Goal: Transaction & Acquisition: Purchase product/service

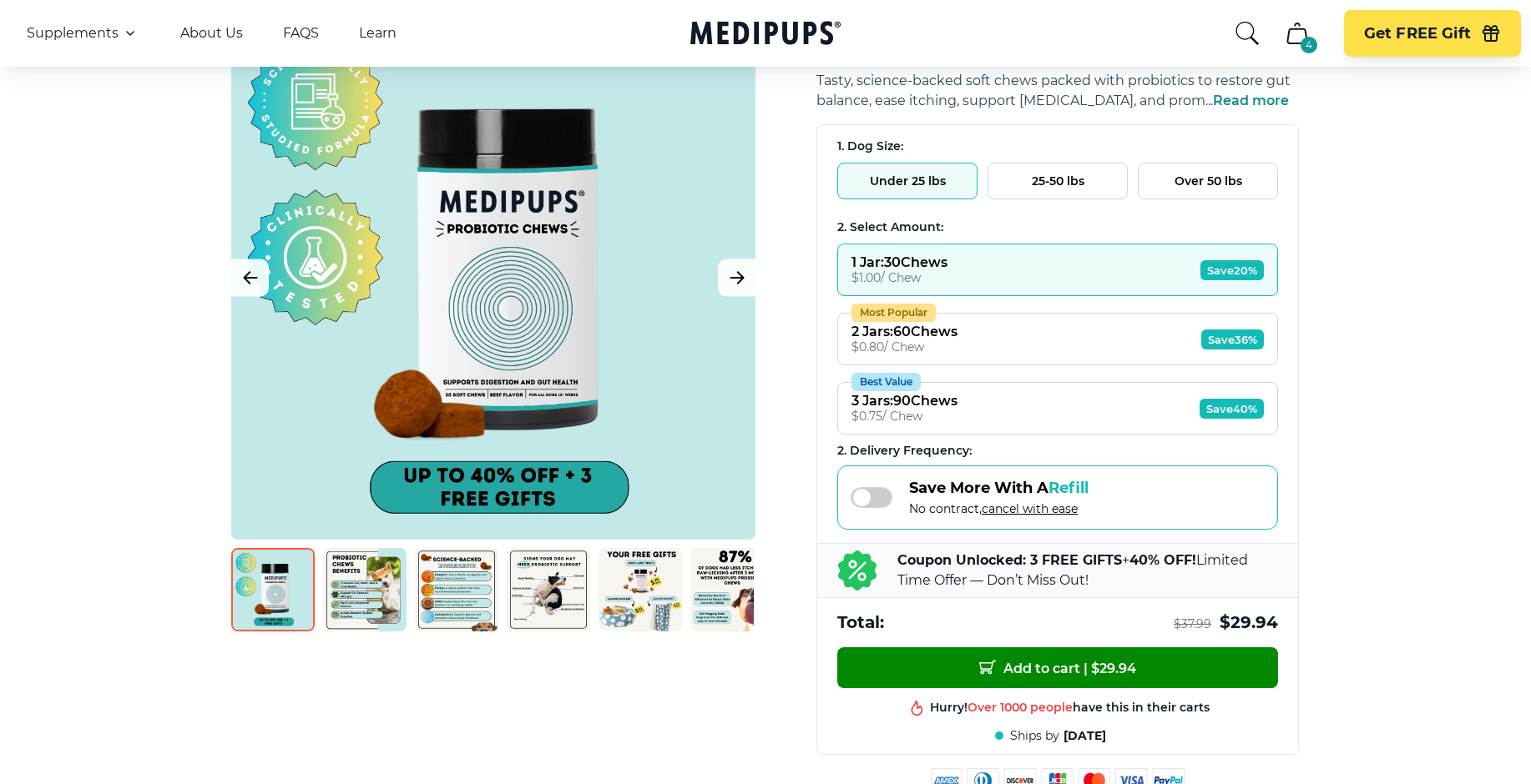
click at [1060, 184] on button "25-50 lbs" at bounding box center [1057, 181] width 140 height 37
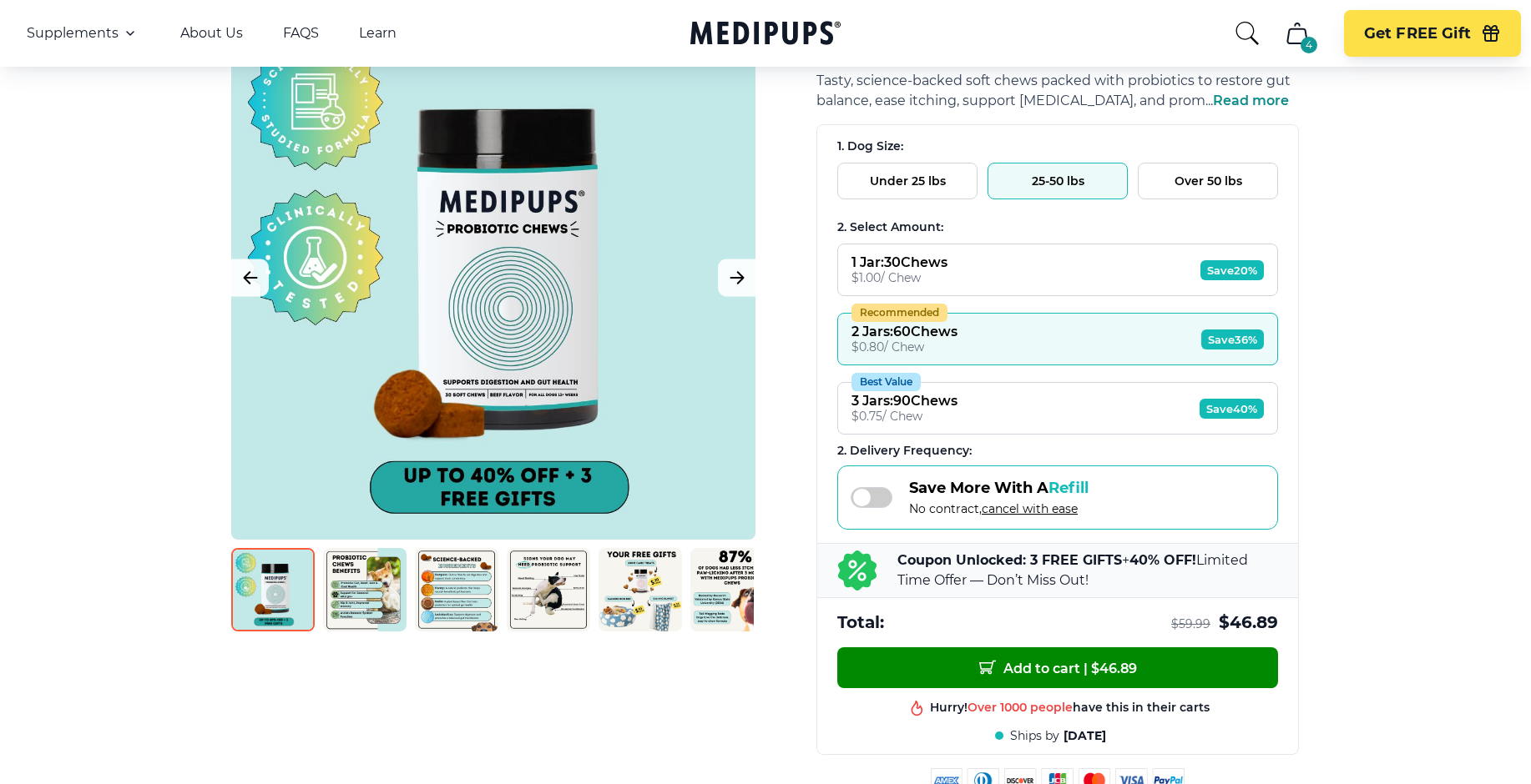
click at [1223, 343] on span "Save 36%" at bounding box center [1233, 339] width 63 height 20
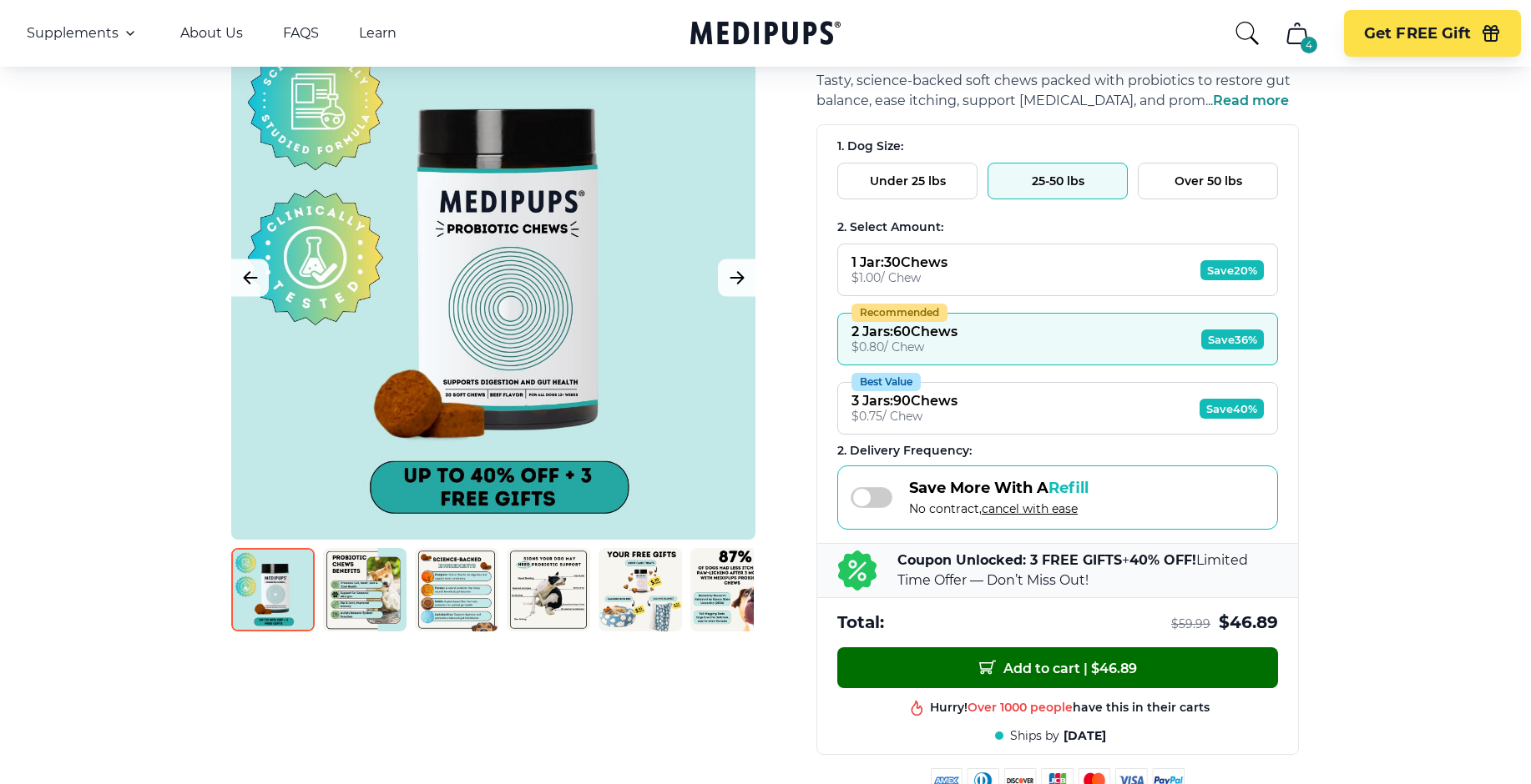
click at [1058, 672] on span "Add to cart | $ 46.89" at bounding box center [1058, 668] width 157 height 17
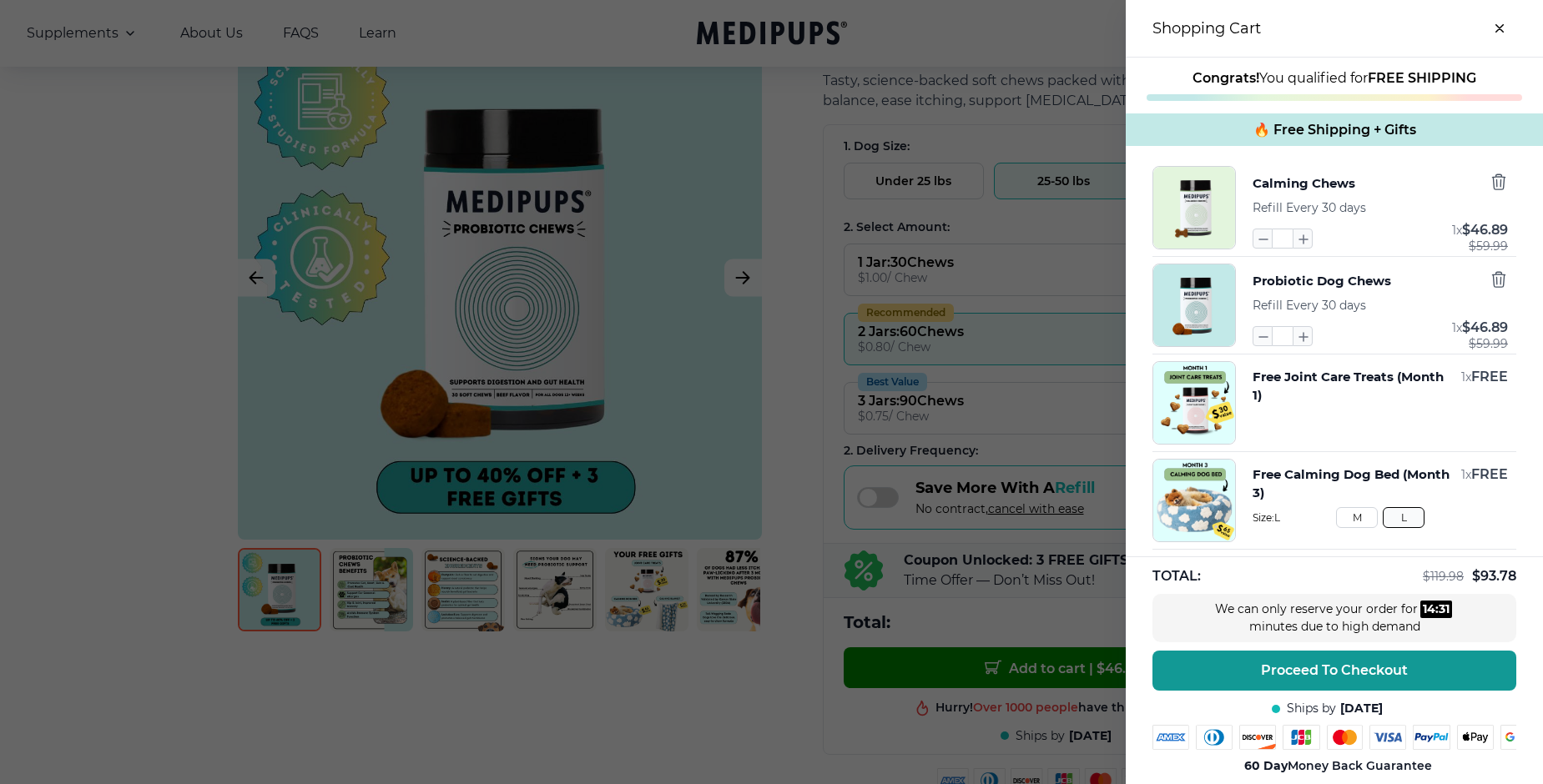
drag, startPoint x: 1263, startPoint y: 340, endPoint x: 1259, endPoint y: 350, distance: 10.8
click at [1264, 343] on icon "button" at bounding box center [1262, 336] width 18 height 18
click at [1268, 340] on icon "button" at bounding box center [1262, 336] width 18 height 18
click at [1260, 340] on icon "button" at bounding box center [1262, 336] width 18 height 18
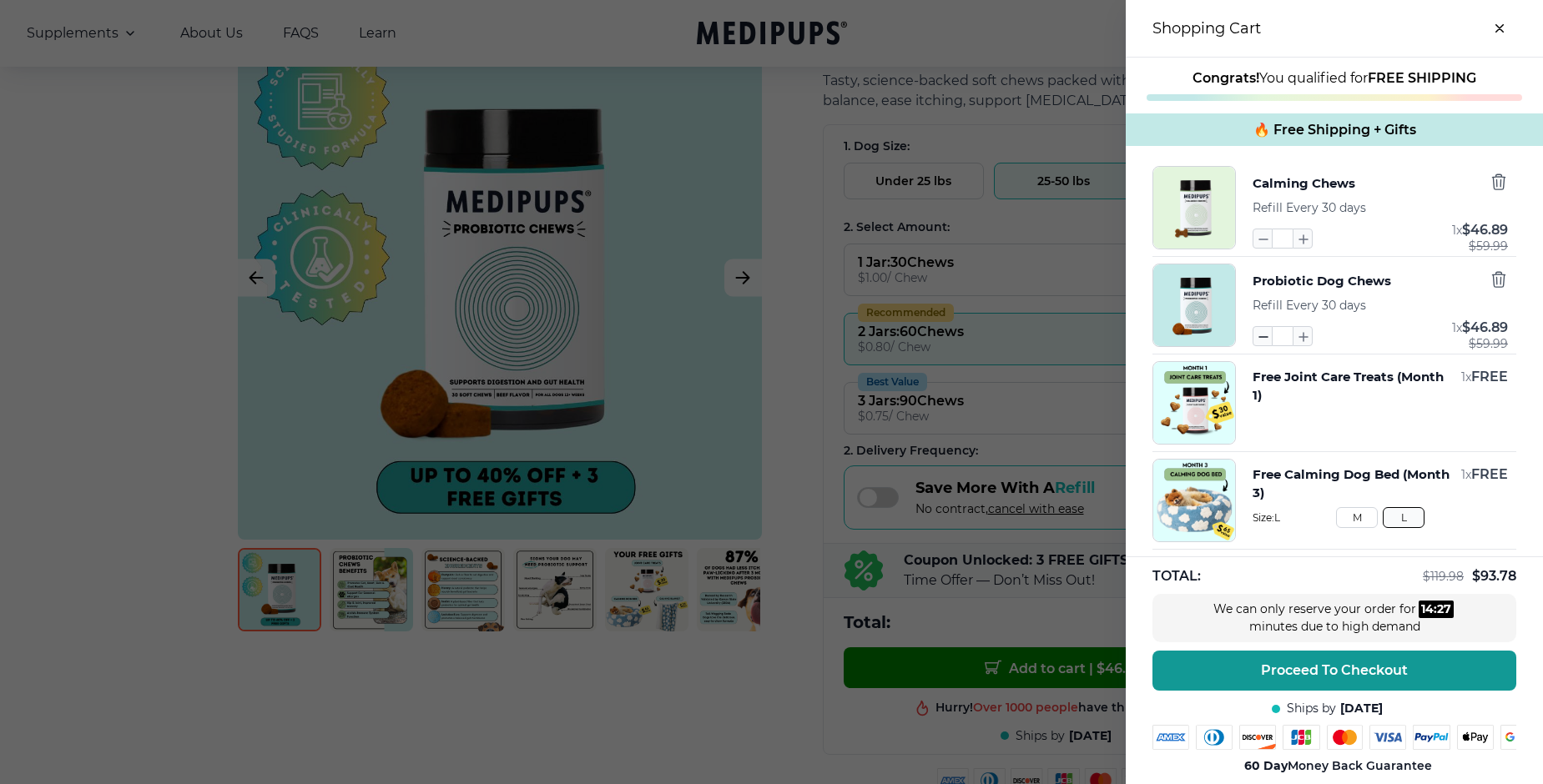
click at [1260, 340] on icon "button" at bounding box center [1262, 336] width 18 height 18
click at [1261, 340] on icon "button" at bounding box center [1262, 336] width 18 height 18
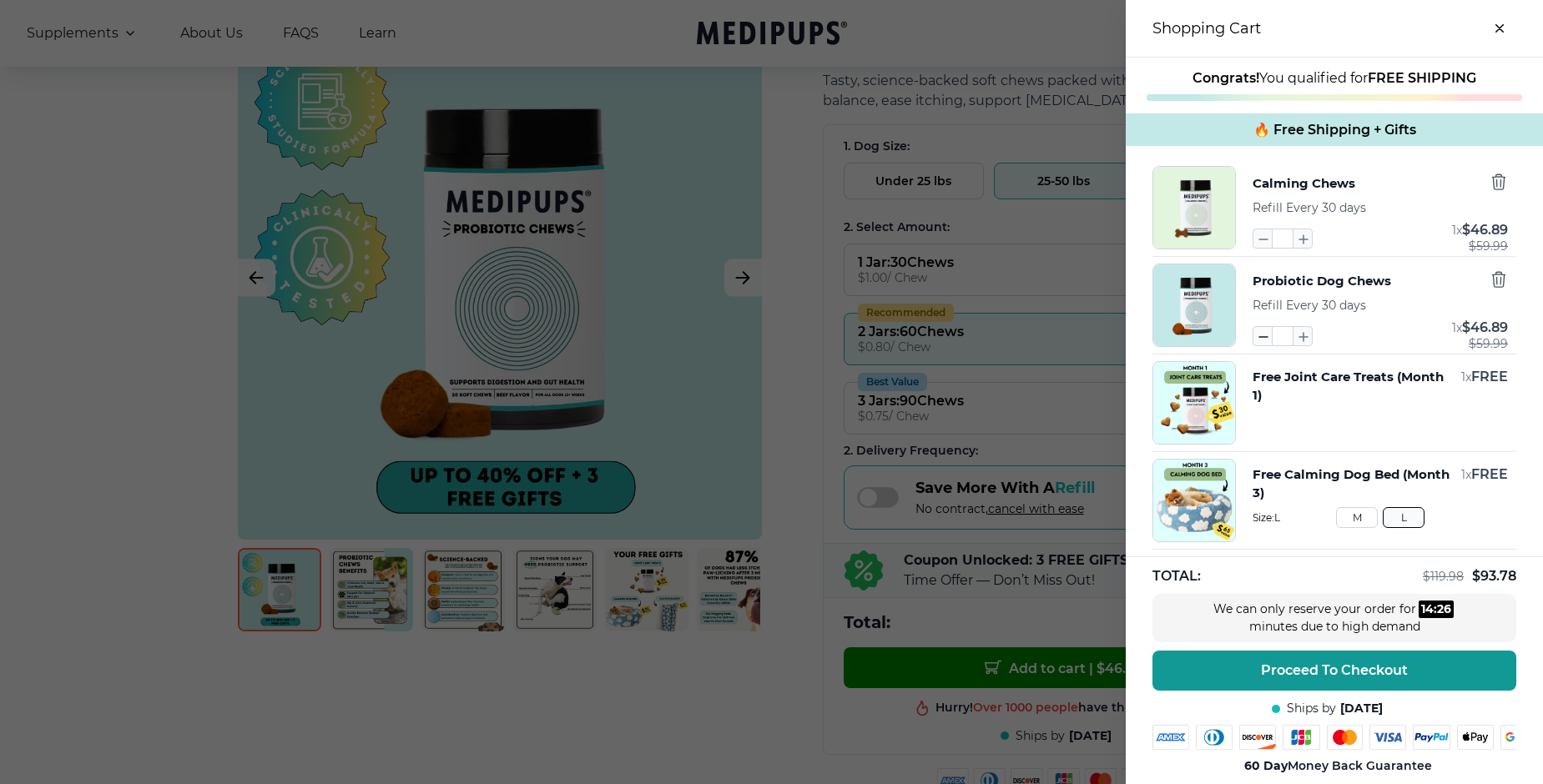
click at [1261, 340] on icon "button" at bounding box center [1262, 336] width 18 height 18
drag, startPoint x: 1485, startPoint y: 276, endPoint x: 1440, endPoint y: 330, distance: 70.3
click at [1490, 281] on icon "button" at bounding box center [1498, 279] width 18 height 18
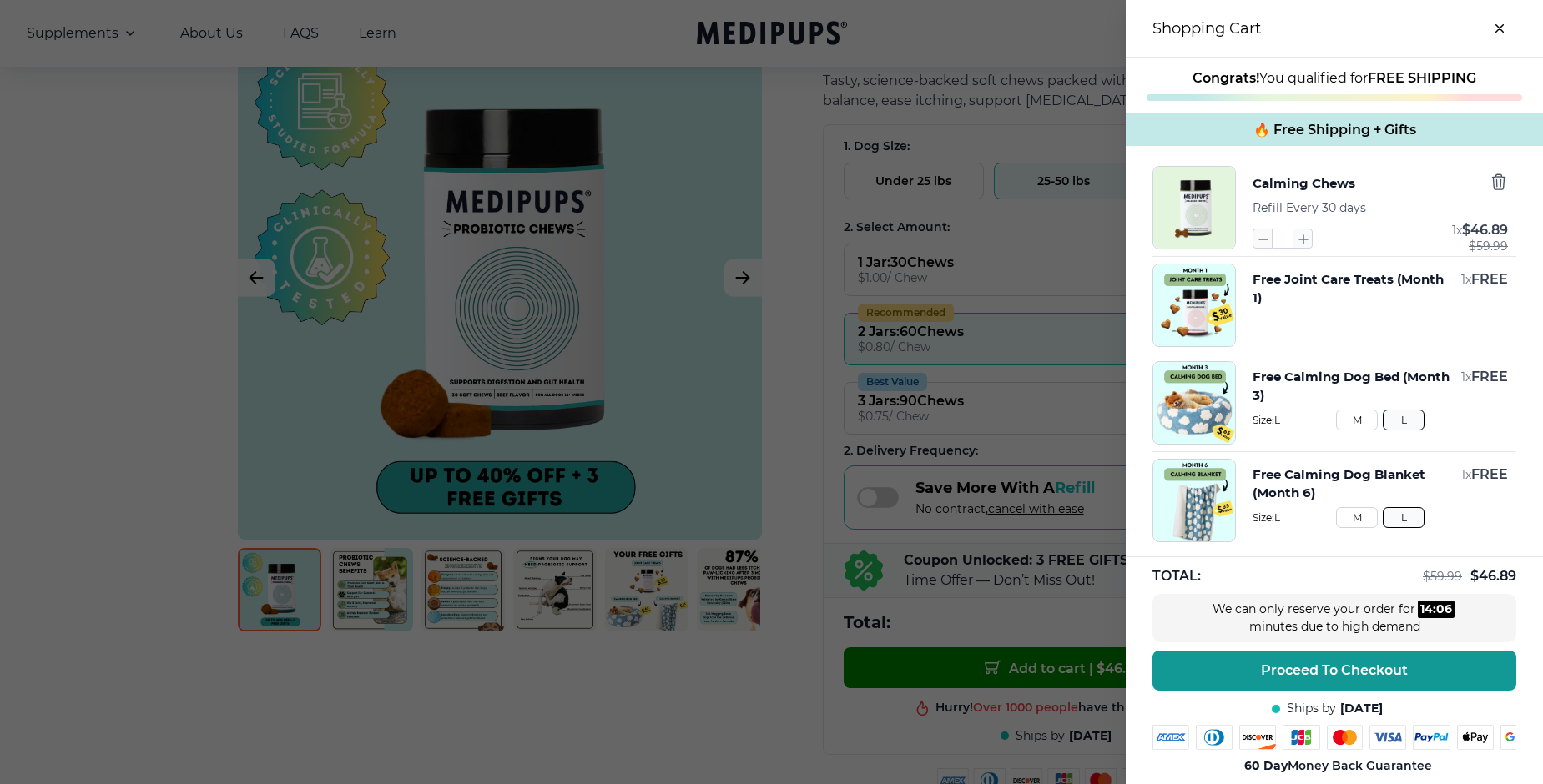
click at [1303, 244] on icon "button" at bounding box center [1303, 239] width 9 height 9
type input "*"
click at [1500, 28] on icon "close-cart" at bounding box center [1500, 29] width 7 height 7
